Goal: Information Seeking & Learning: Find specific fact

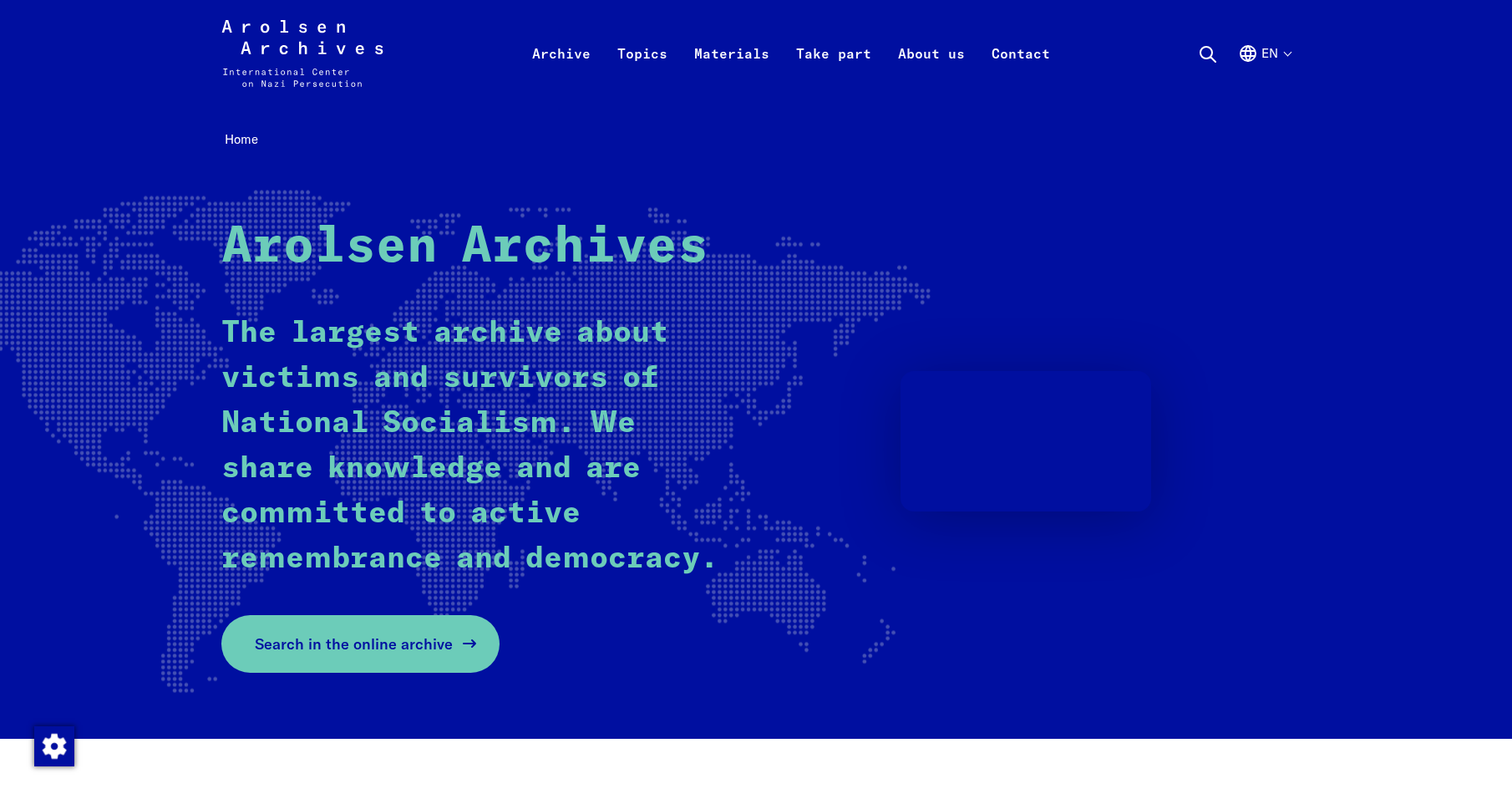
click at [409, 641] on span "Search in the online archive" at bounding box center [354, 643] width 198 height 23
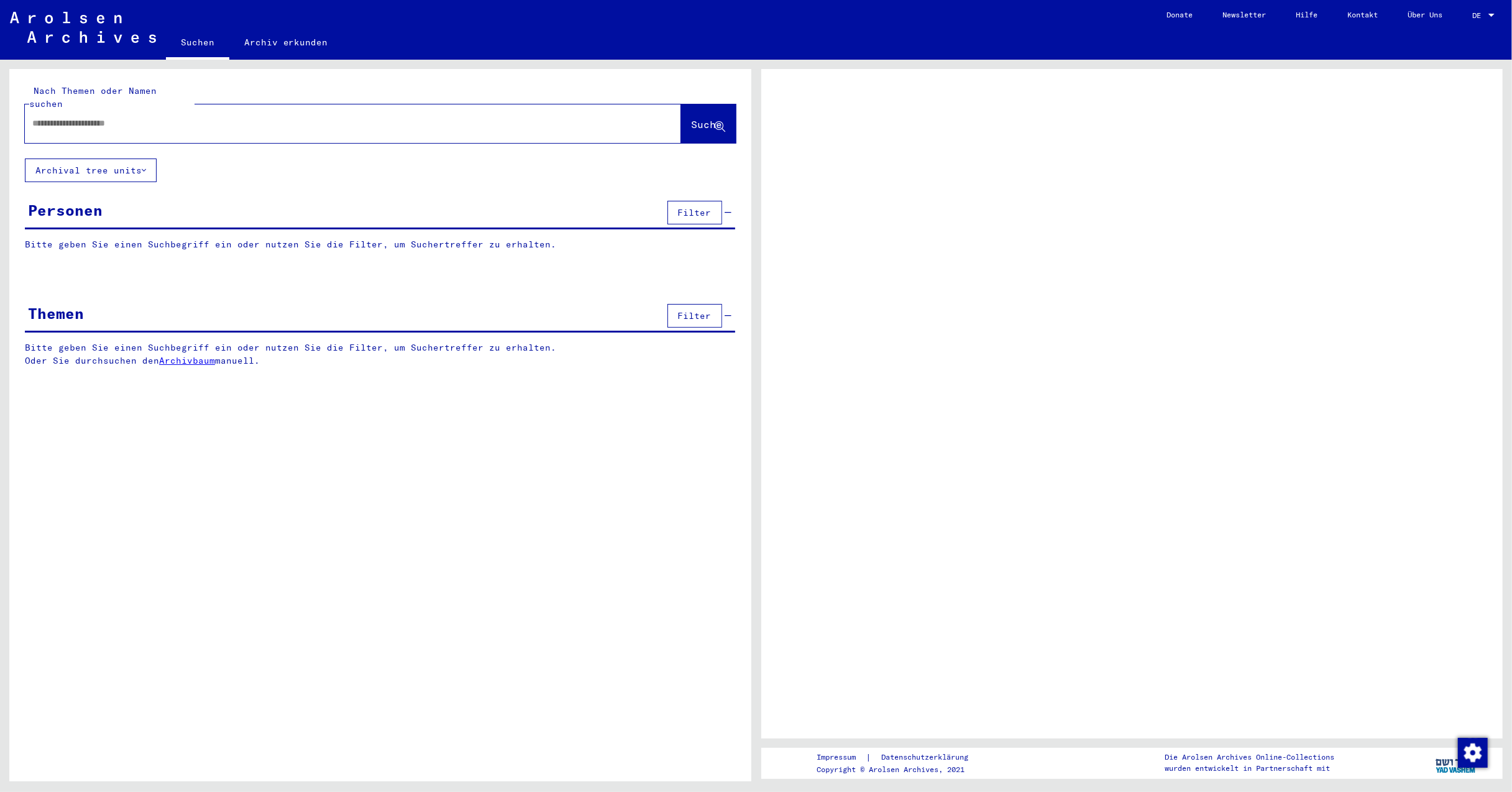
click at [90, 117] on input "text" at bounding box center [342, 123] width 619 height 13
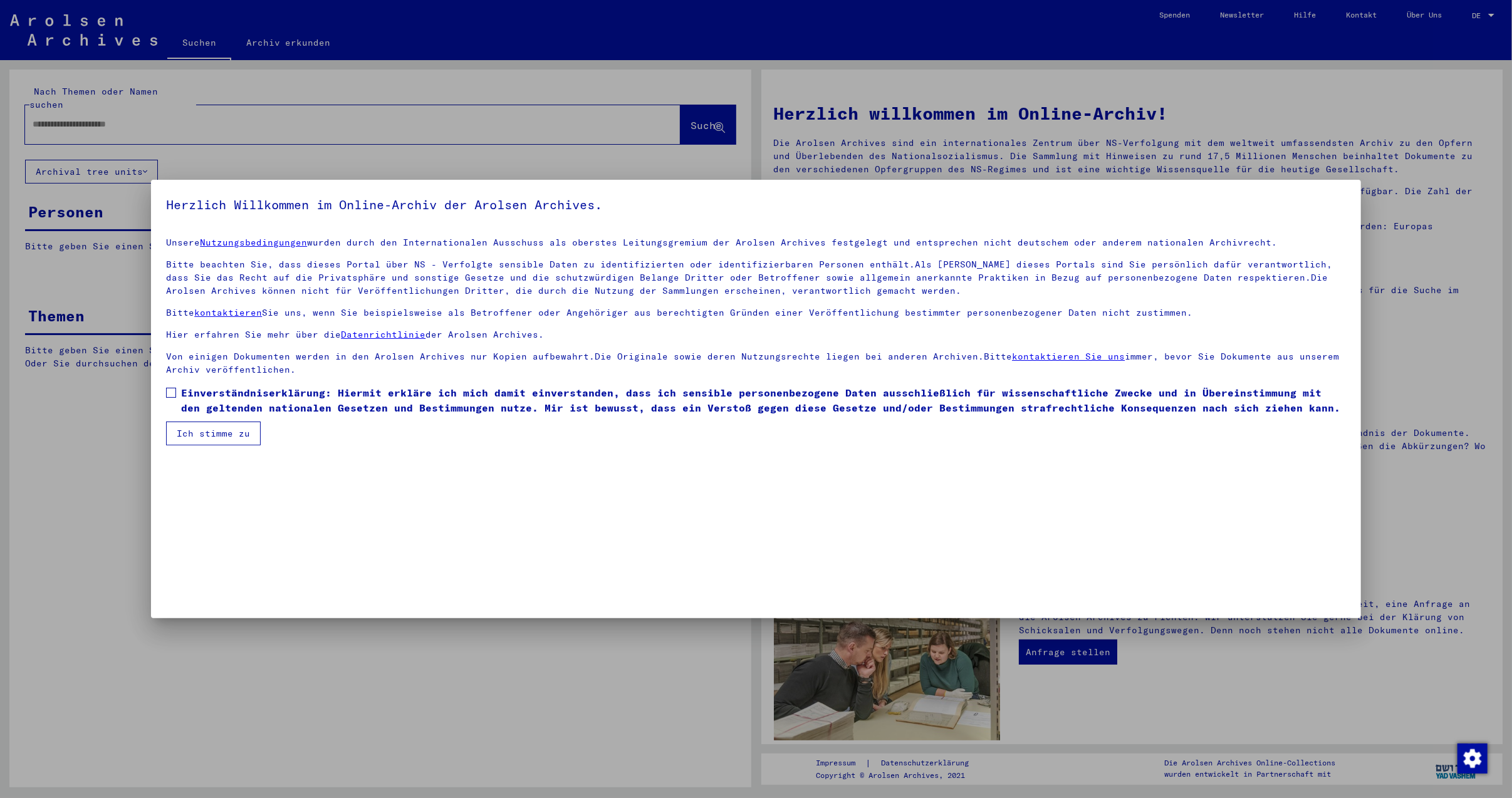
click at [171, 389] on label "Einverständniserklärung: Hiermit erkläre ich mich damit einverstanden, dass ich…" at bounding box center [756, 400] width 1179 height 30
click at [221, 437] on button "Ich stimme zu" at bounding box center [214, 434] width 95 height 24
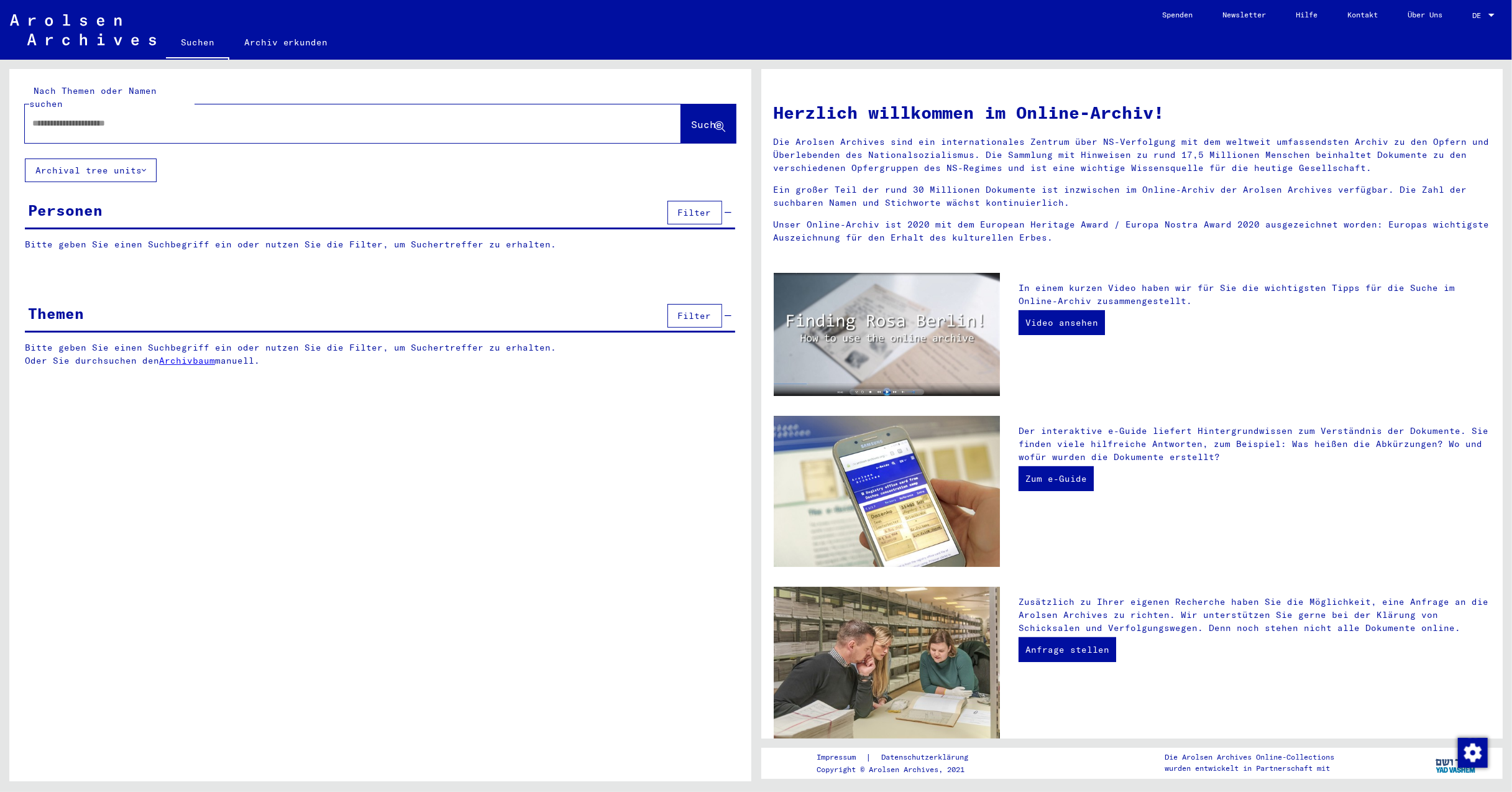
click at [117, 117] on input "text" at bounding box center [338, 123] width 611 height 13
type input "*******"
drag, startPoint x: 688, startPoint y: 107, endPoint x: 698, endPoint y: 128, distance: 23.3
click at [692, 118] on span "Suche" at bounding box center [707, 124] width 31 height 12
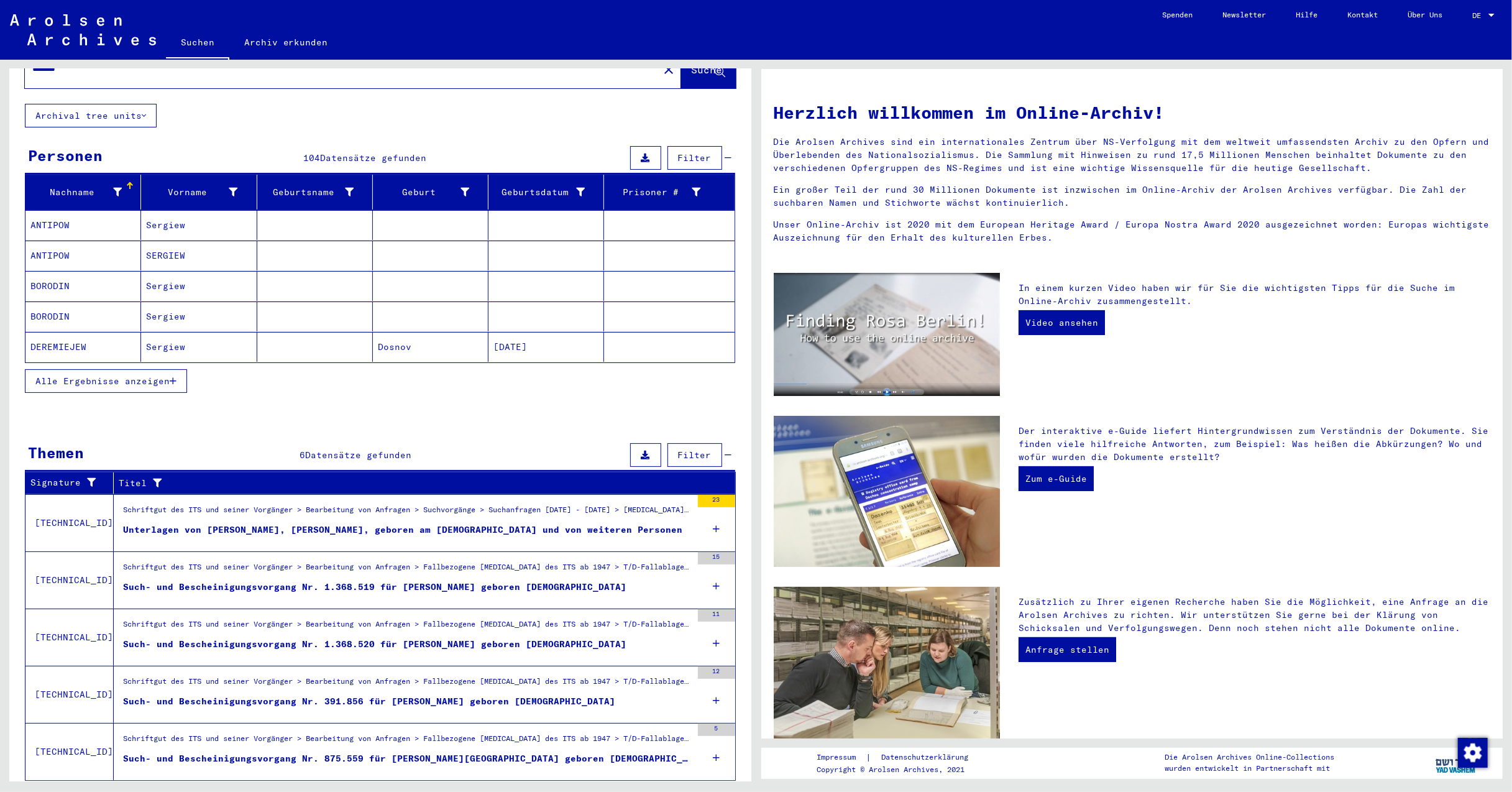
scroll to position [81, 0]
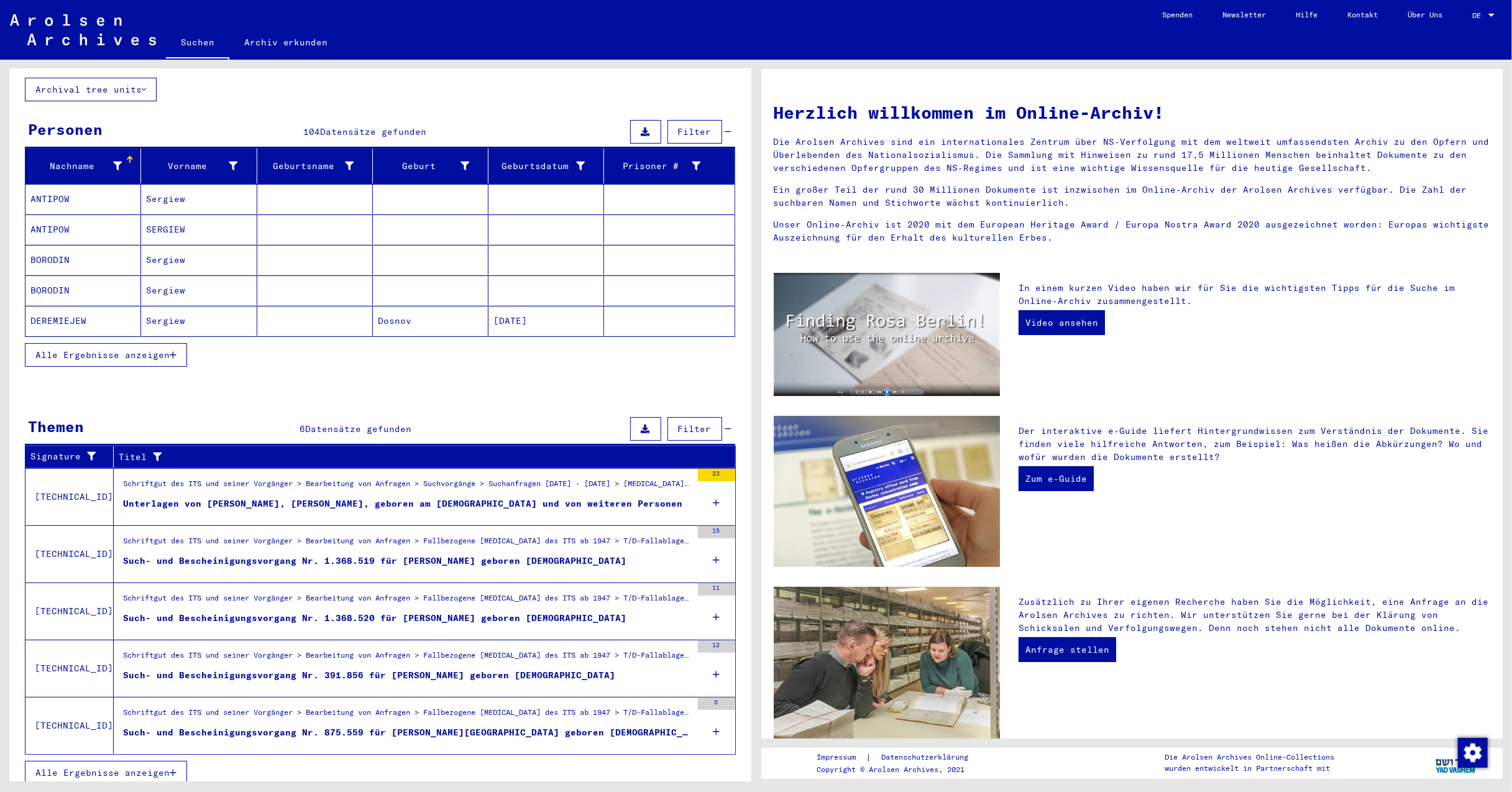
click at [174, 769] on icon "button" at bounding box center [172, 773] width 7 height 9
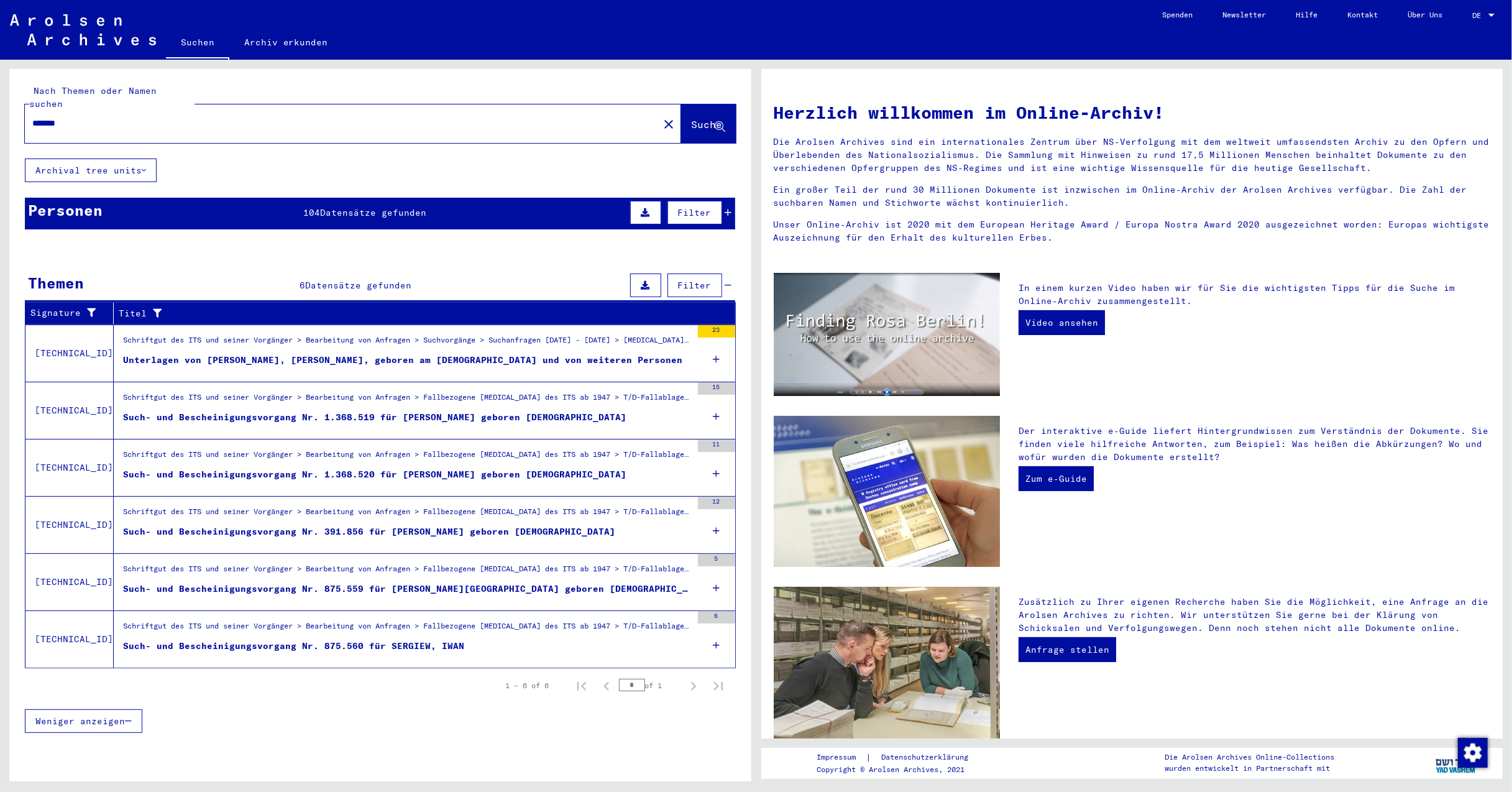
scroll to position [0, 0]
